Goal: Communication & Community: Participate in discussion

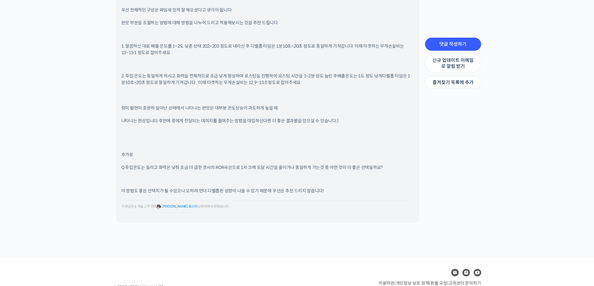
scroll to position [607, 0]
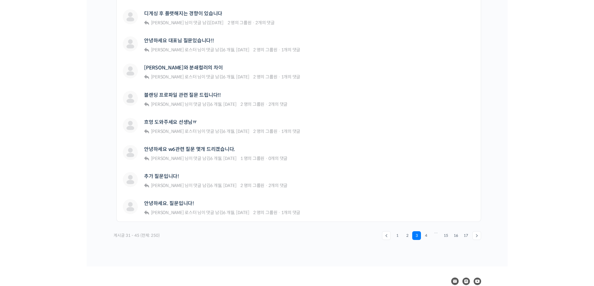
scroll to position [374, 0]
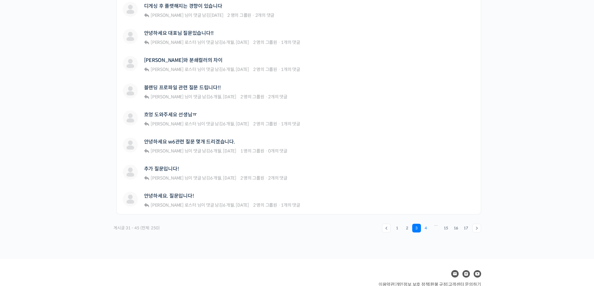
click at [428, 228] on link "4" at bounding box center [425, 228] width 9 height 9
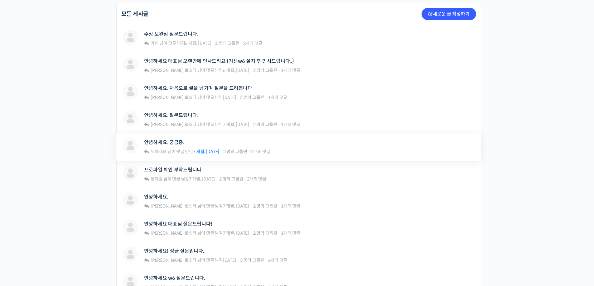
scroll to position [187, 0]
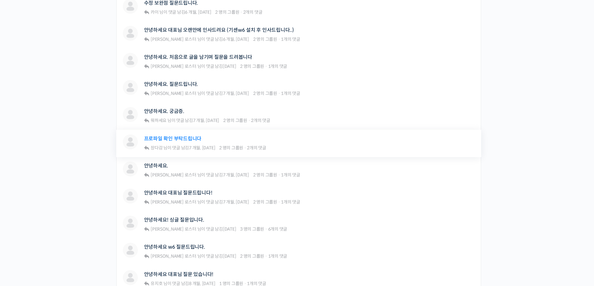
click at [178, 136] on link "프로파일 확인 부탁드립니다" at bounding box center [173, 139] width 58 height 6
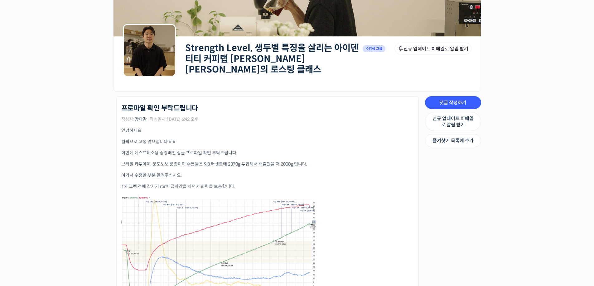
scroll to position [125, 0]
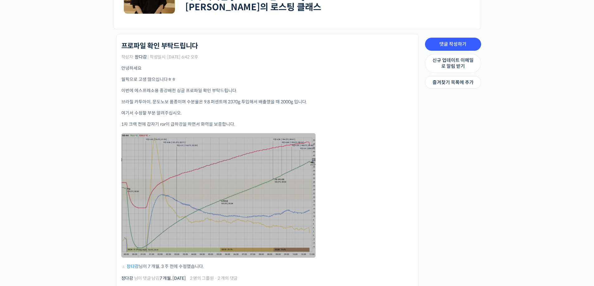
click at [231, 199] on link at bounding box center [218, 195] width 194 height 125
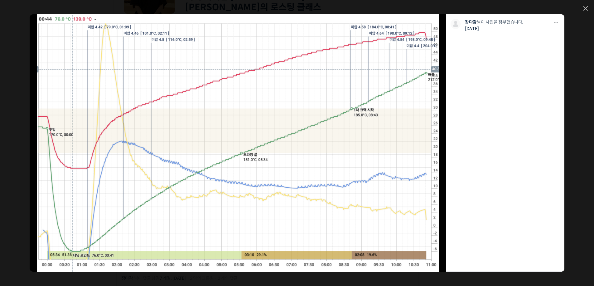
click at [315, 118] on img at bounding box center [237, 143] width 401 height 258
click at [588, 12] on div "모두 공개 모든 회원 나만 보기 다운로드 다운로드 장다감 님이 사진을 첨부했습니다. 7개월 전" at bounding box center [297, 143] width 594 height 286
click at [585, 10] on icon at bounding box center [585, 8] width 4 height 4
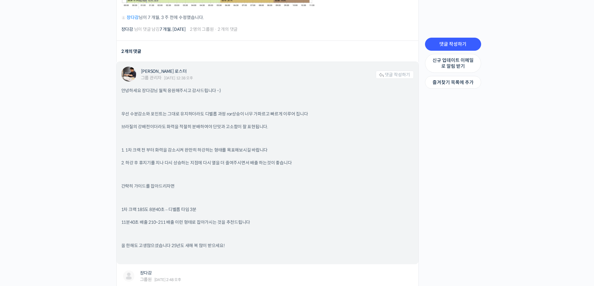
scroll to position [386, 0]
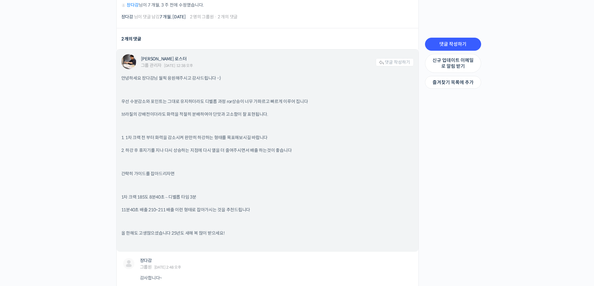
click at [327, 163] on div "안녕하세요 장다감님 월픽 응원해주시고 감사드립니다 -:) 우선 수분감소와 포인트는 그대로 유지하더라도 디벨롭 과정 ror상승이 너무 가파르고 …" at bounding box center [267, 161] width 292 height 172
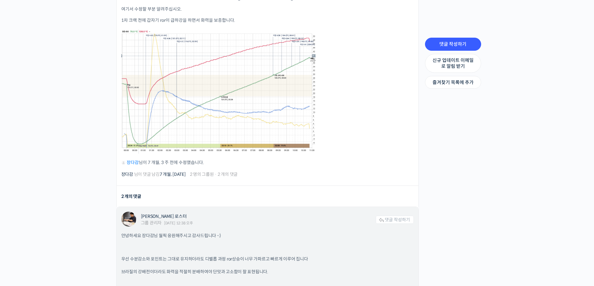
scroll to position [168, 0]
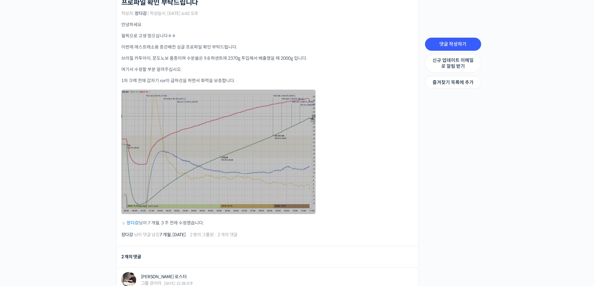
click at [275, 168] on link at bounding box center [218, 152] width 194 height 125
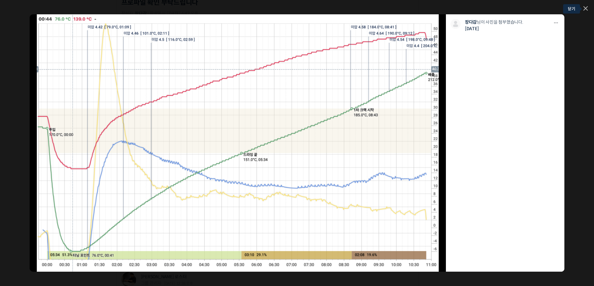
click at [583, 10] on link at bounding box center [585, 8] width 4 height 5
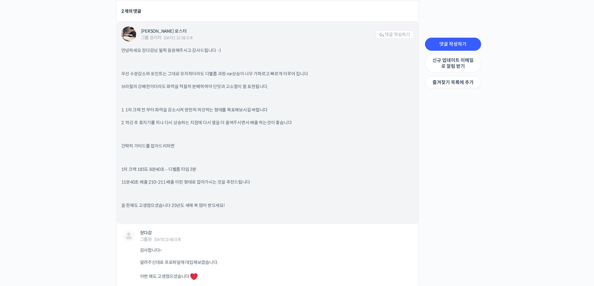
scroll to position [508, 0]
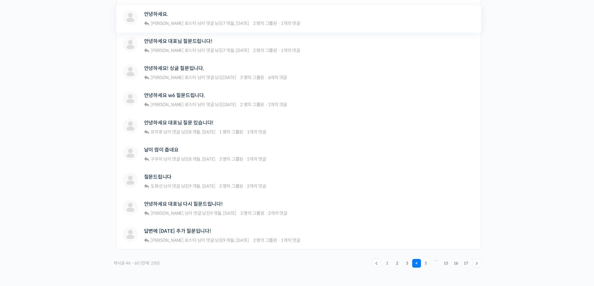
scroll to position [343, 0]
